Goal: Task Accomplishment & Management: Manage account settings

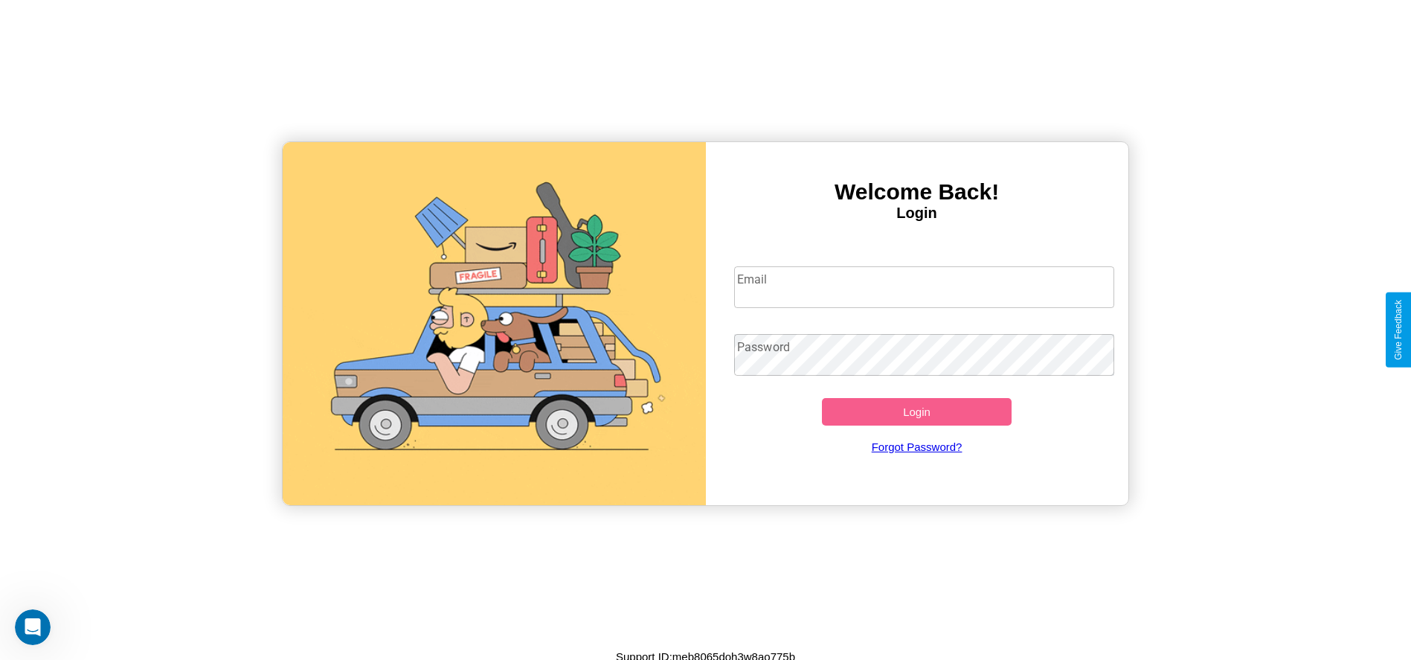
click at [924, 286] on input "Email" at bounding box center [924, 287] width 380 height 42
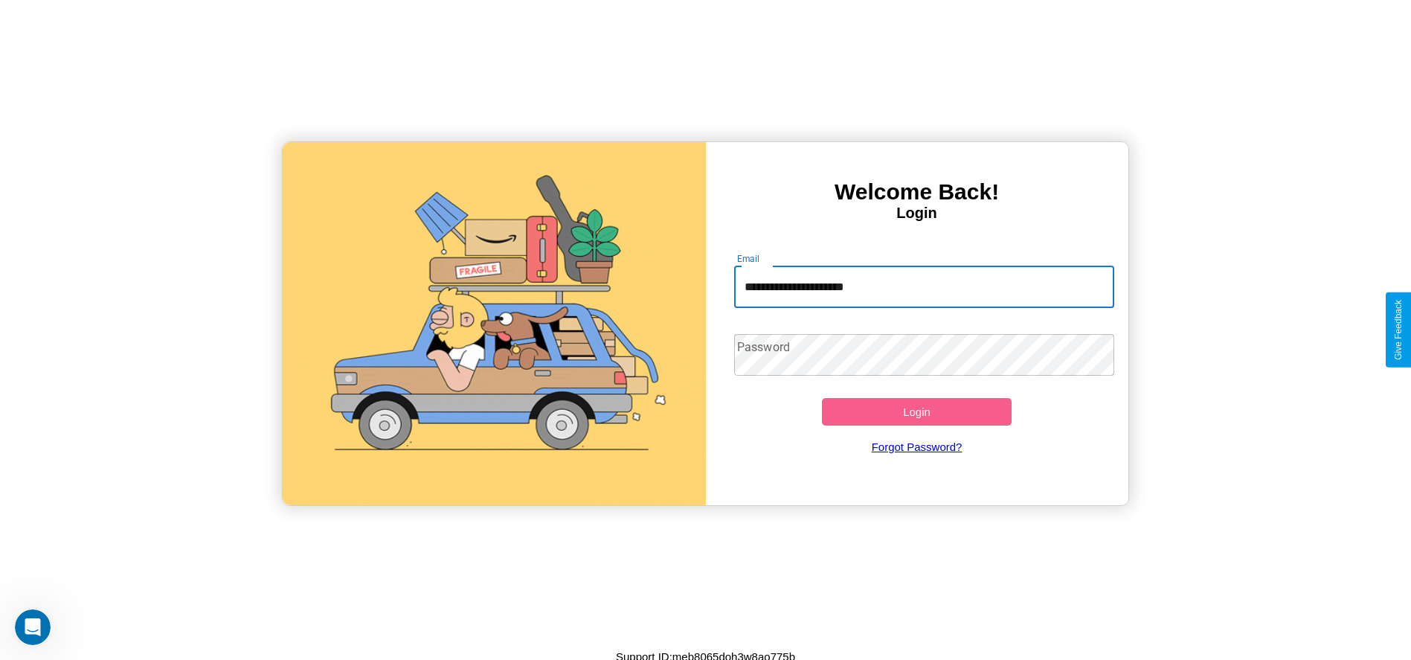
type input "**********"
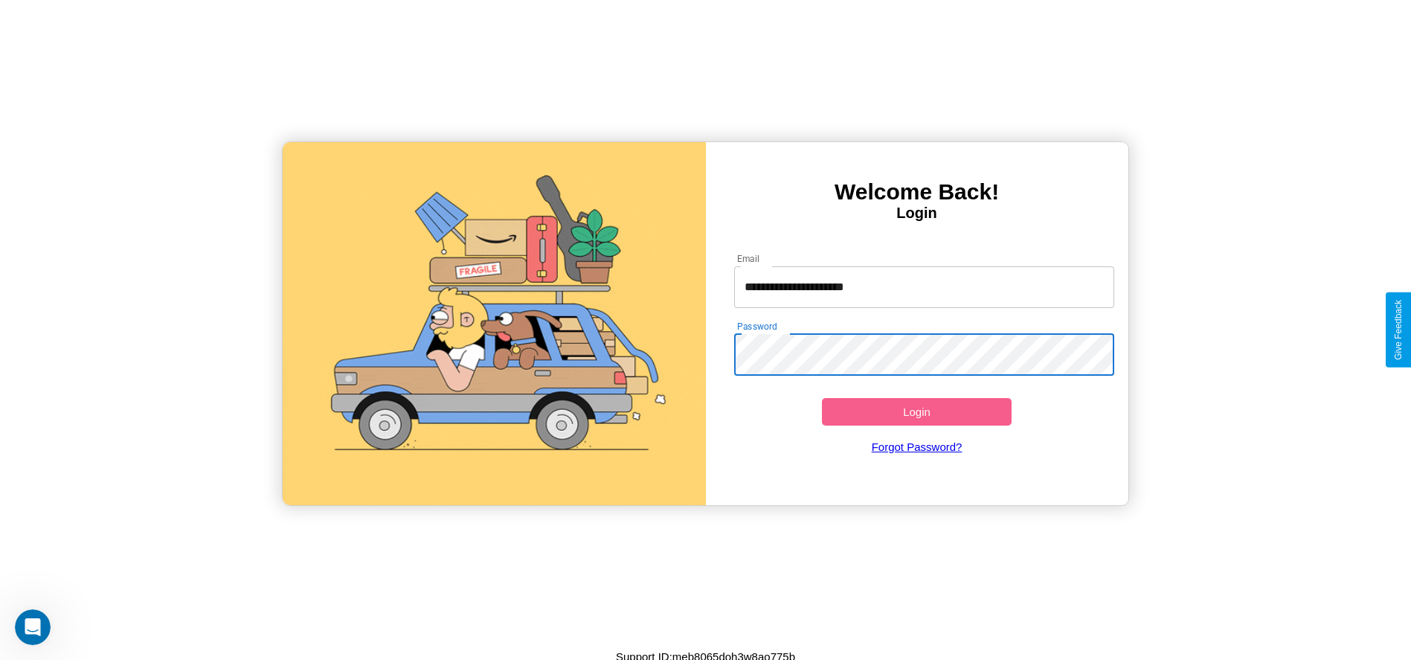
click at [916, 411] on button "Login" at bounding box center [917, 412] width 190 height 28
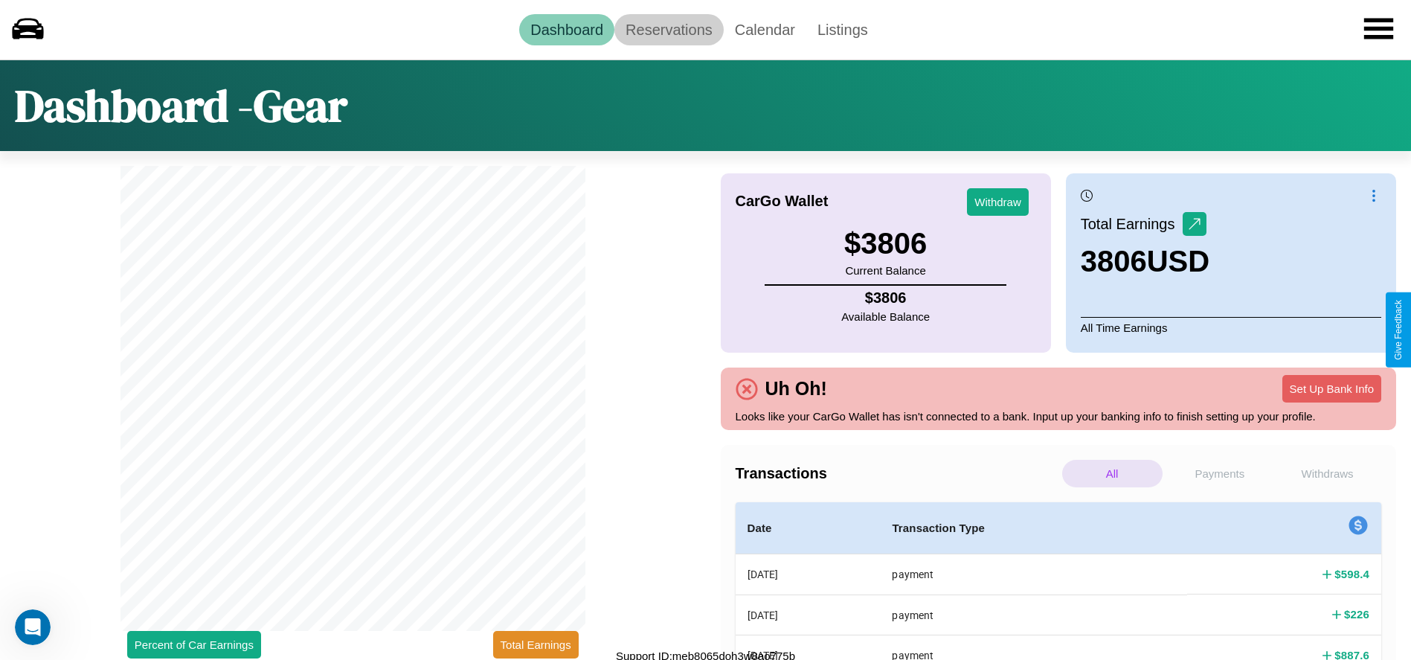
click at [669, 29] on link "Reservations" at bounding box center [668, 29] width 109 height 31
